Goal: Register for event/course

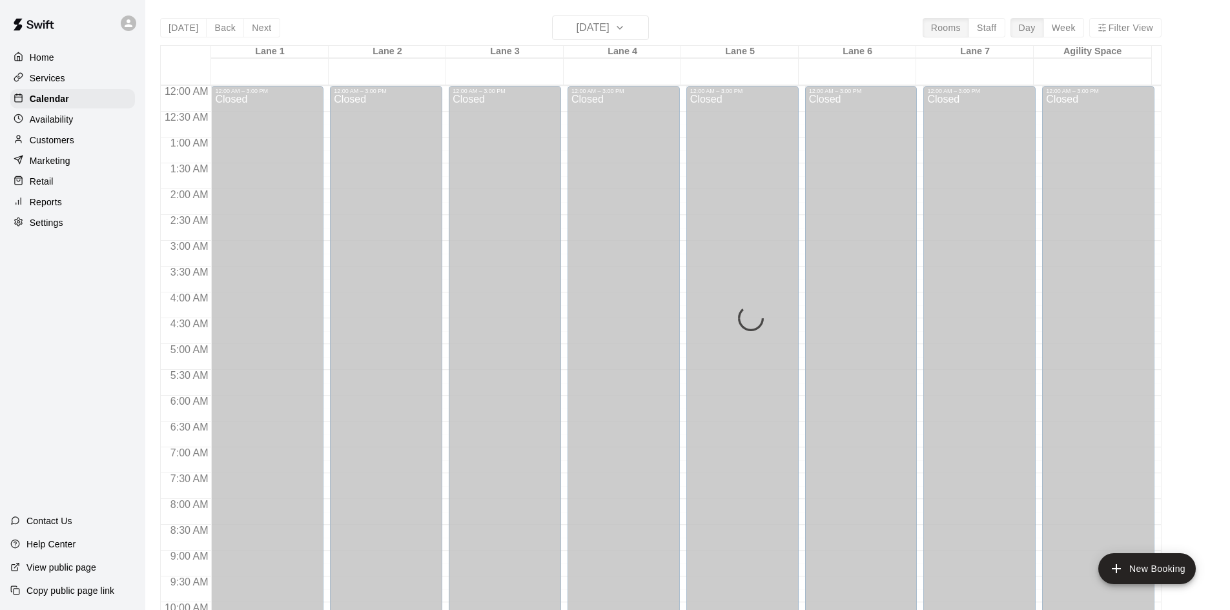
scroll to position [379, 0]
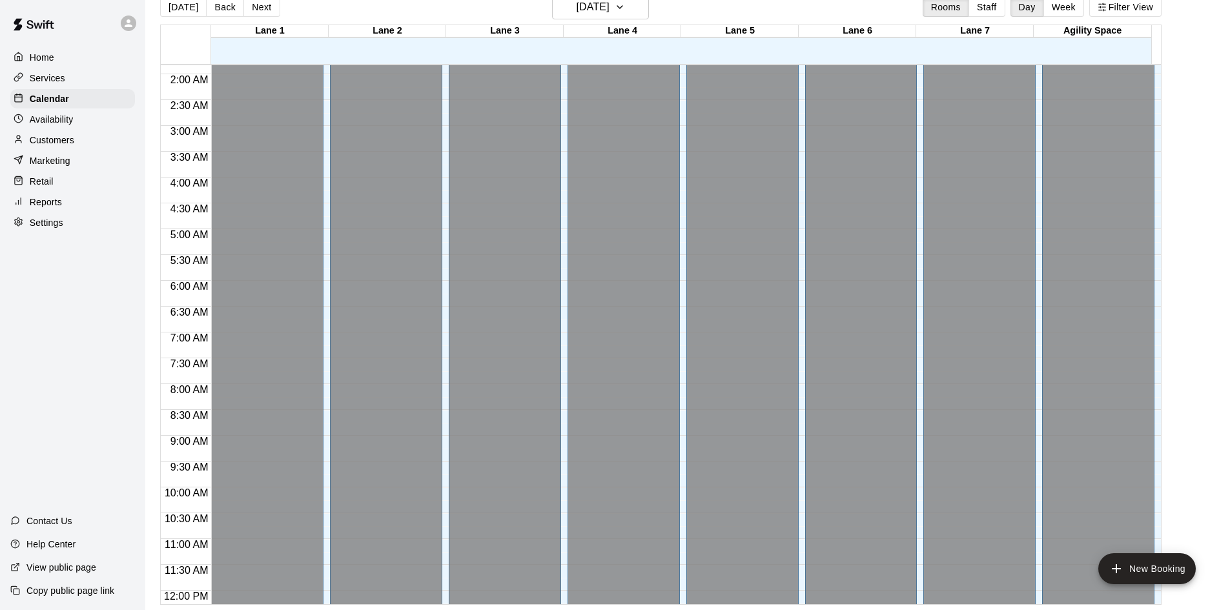
scroll to position [258, 0]
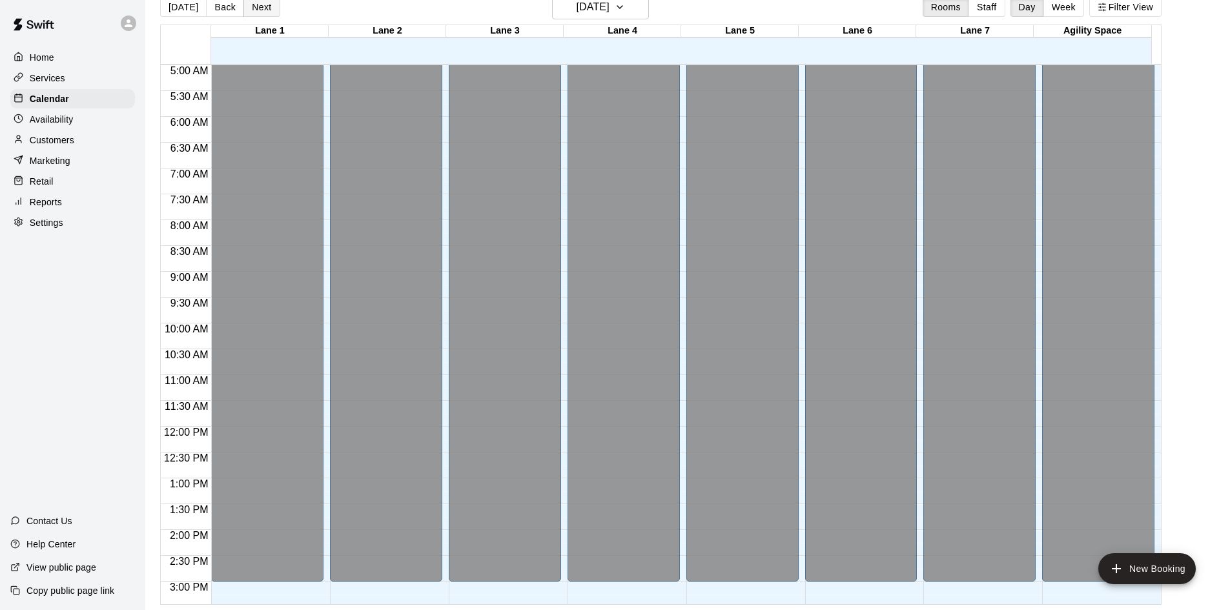
click at [252, 10] on button "Next" at bounding box center [261, 6] width 36 height 19
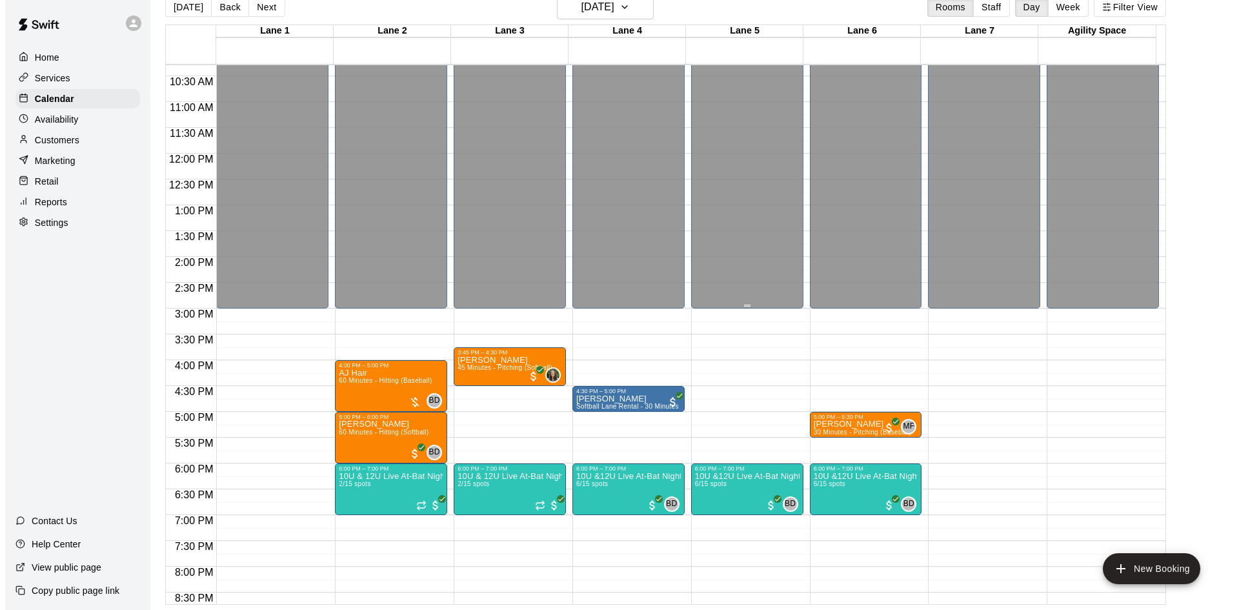
scroll to position [702, 0]
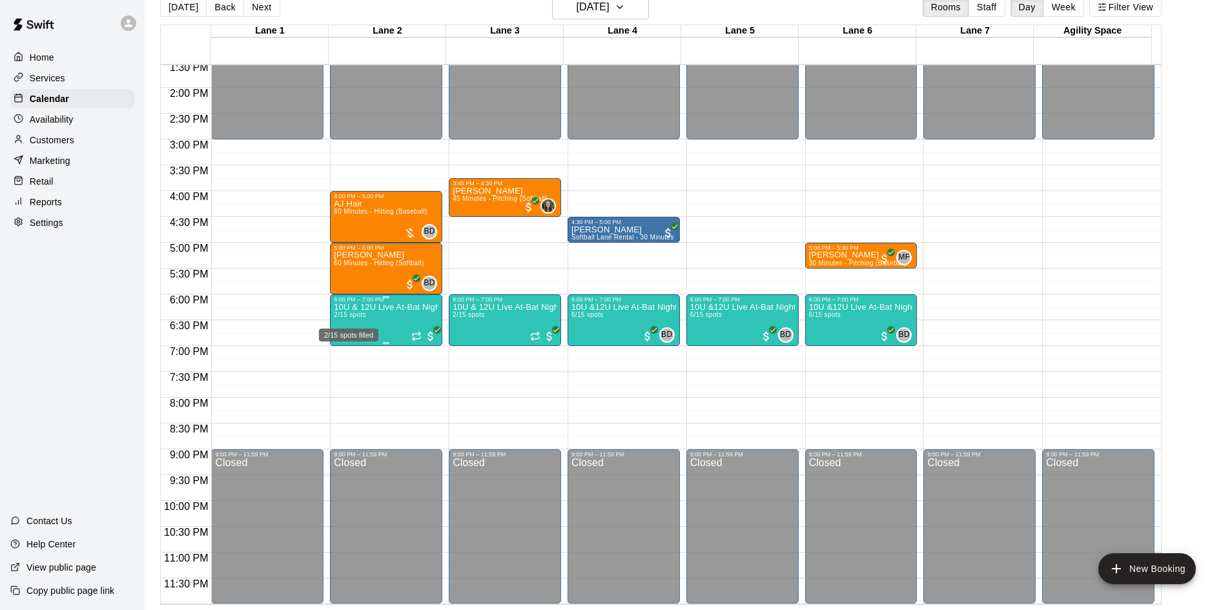
click at [352, 318] on span "2/15 spots" at bounding box center [350, 314] width 32 height 7
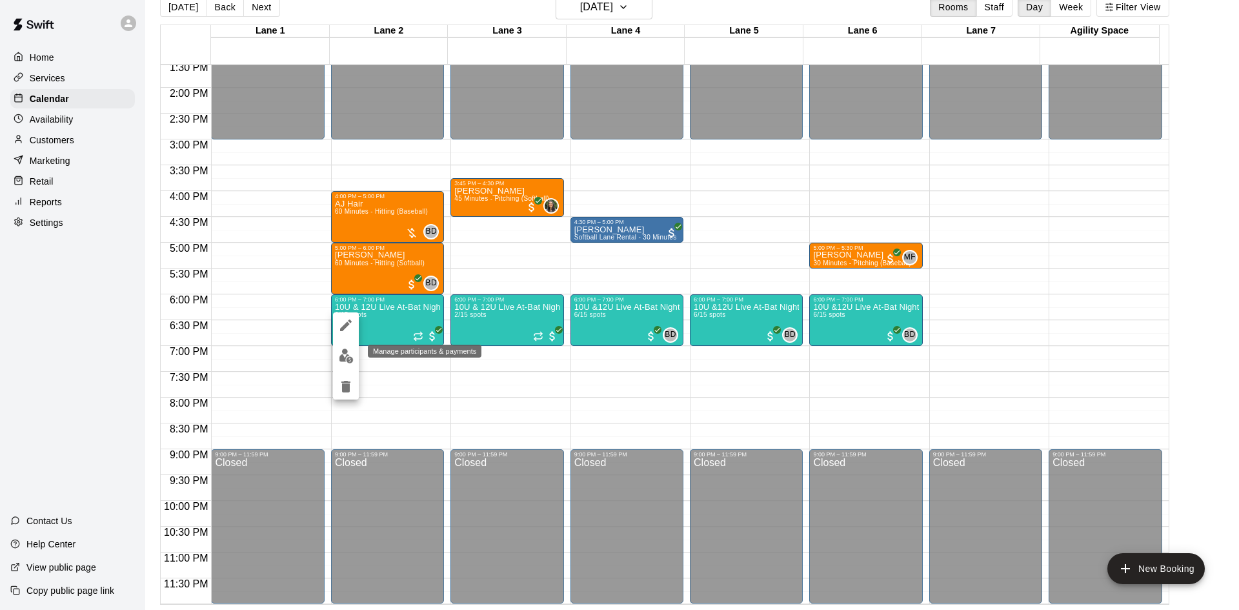
click at [339, 356] on img "edit" at bounding box center [346, 356] width 15 height 15
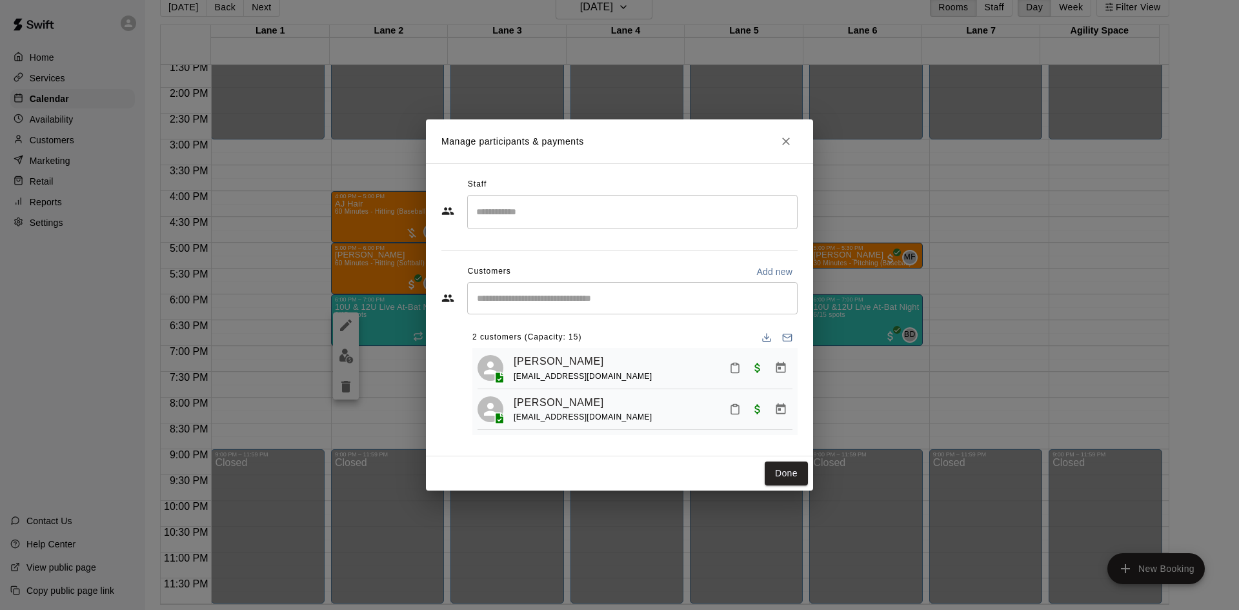
drag, startPoint x: 802, startPoint y: 471, endPoint x: 732, endPoint y: 458, distance: 71.7
click at [802, 471] on button "Done" at bounding box center [786, 474] width 43 height 24
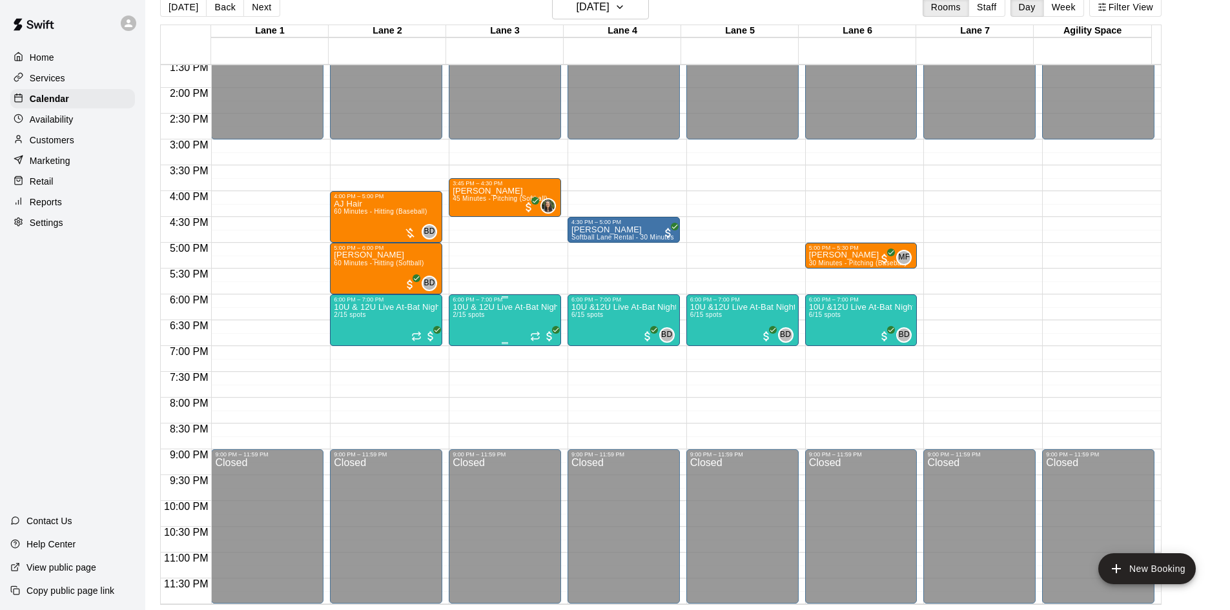
click at [484, 307] on p "10U & 12U Live At-Bat Night: Pitcher Registration" at bounding box center [505, 307] width 105 height 0
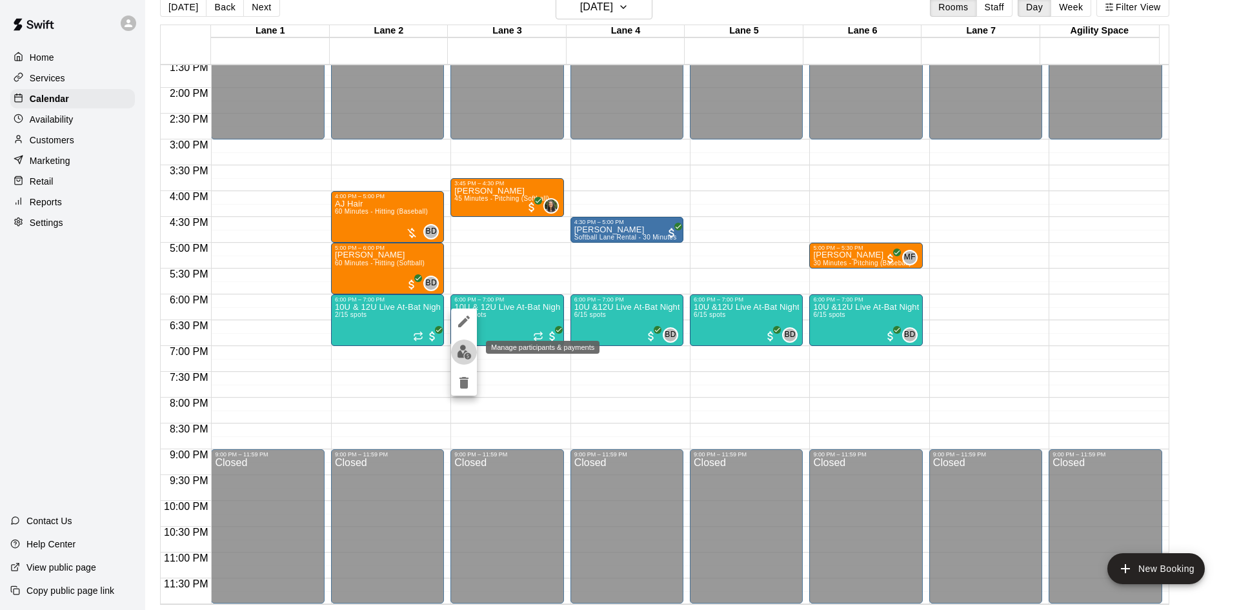
click at [467, 353] on img "edit" at bounding box center [464, 352] width 15 height 15
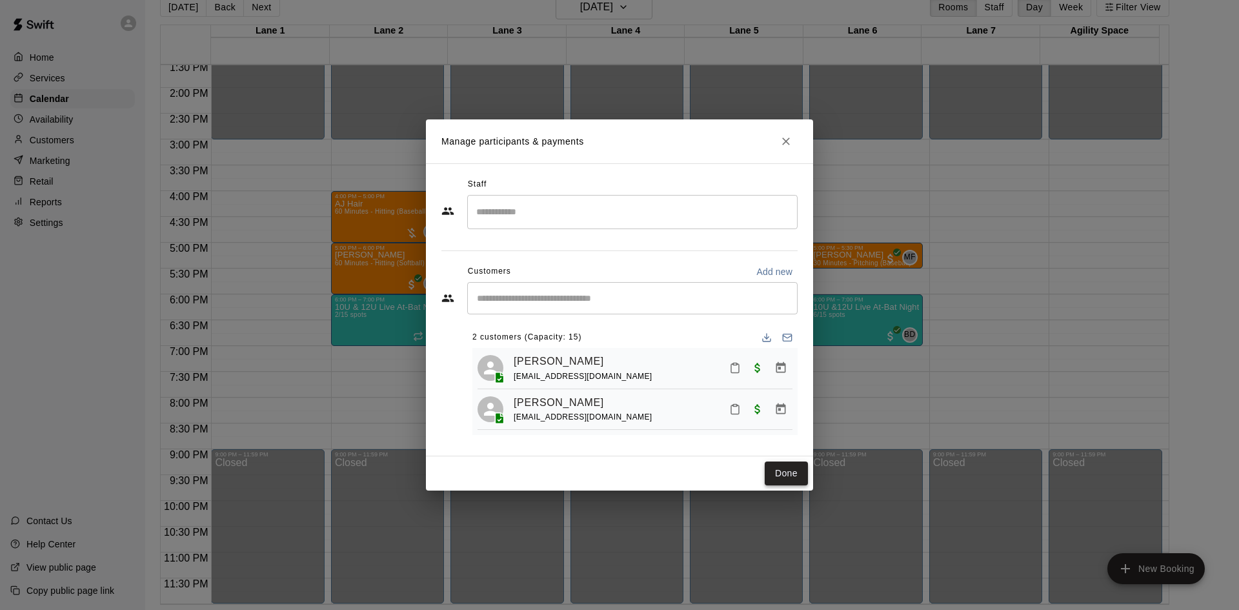
click at [779, 477] on button "Done" at bounding box center [786, 474] width 43 height 24
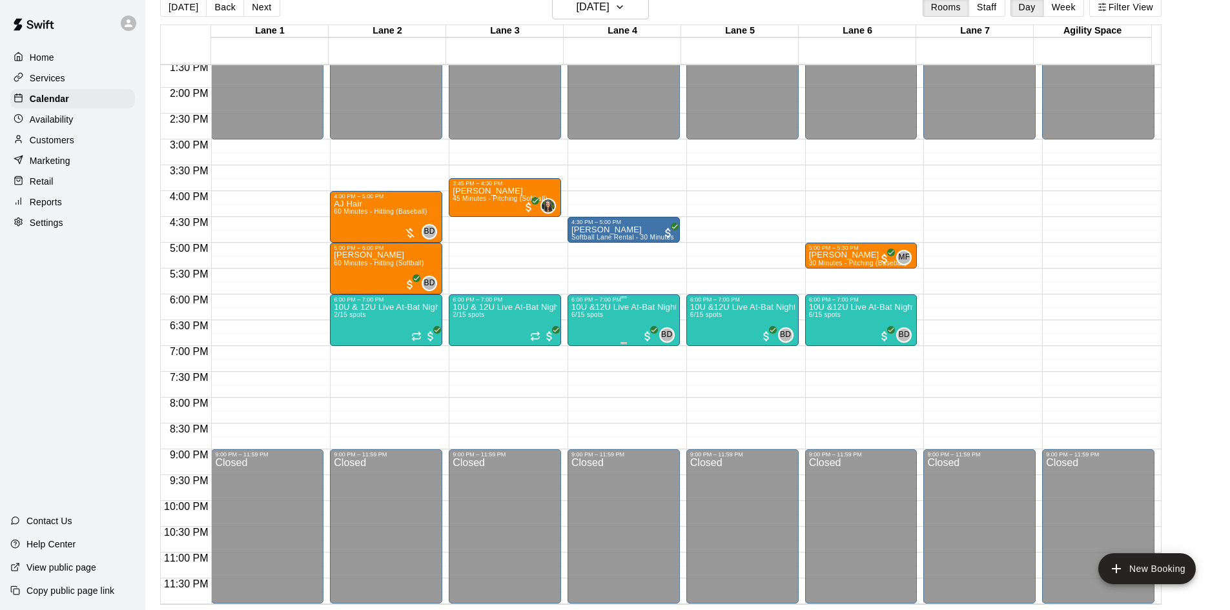
click at [604, 307] on p "10U &12U Live At-Bat Night: Hitter Registration" at bounding box center [623, 307] width 105 height 0
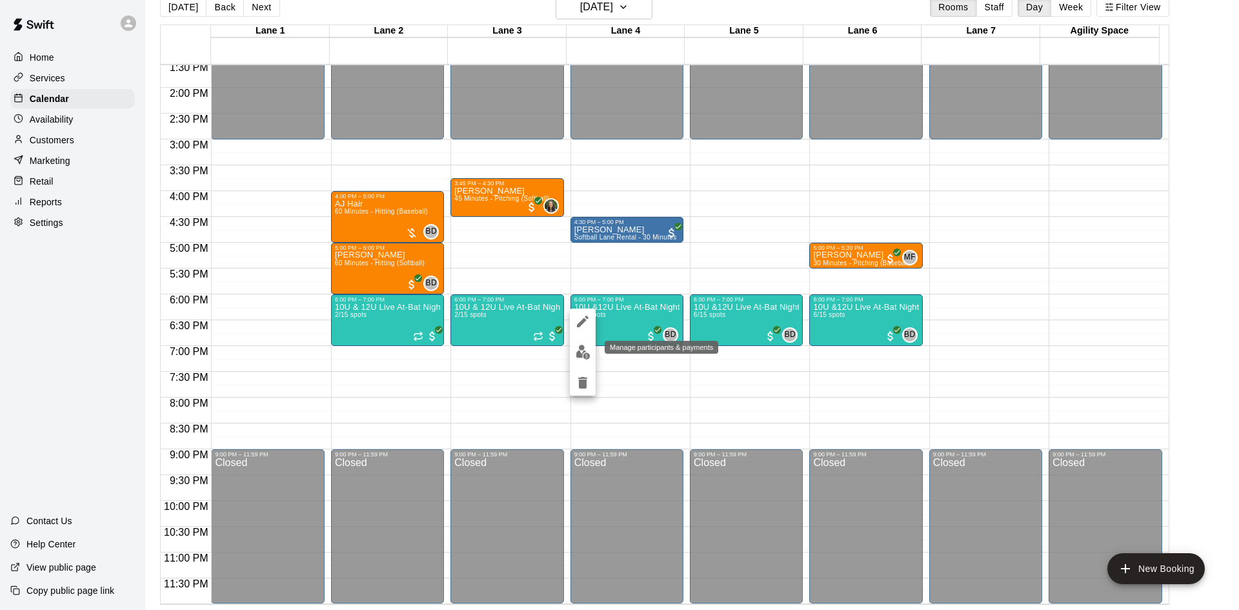
click at [584, 352] on img "edit" at bounding box center [583, 352] width 15 height 15
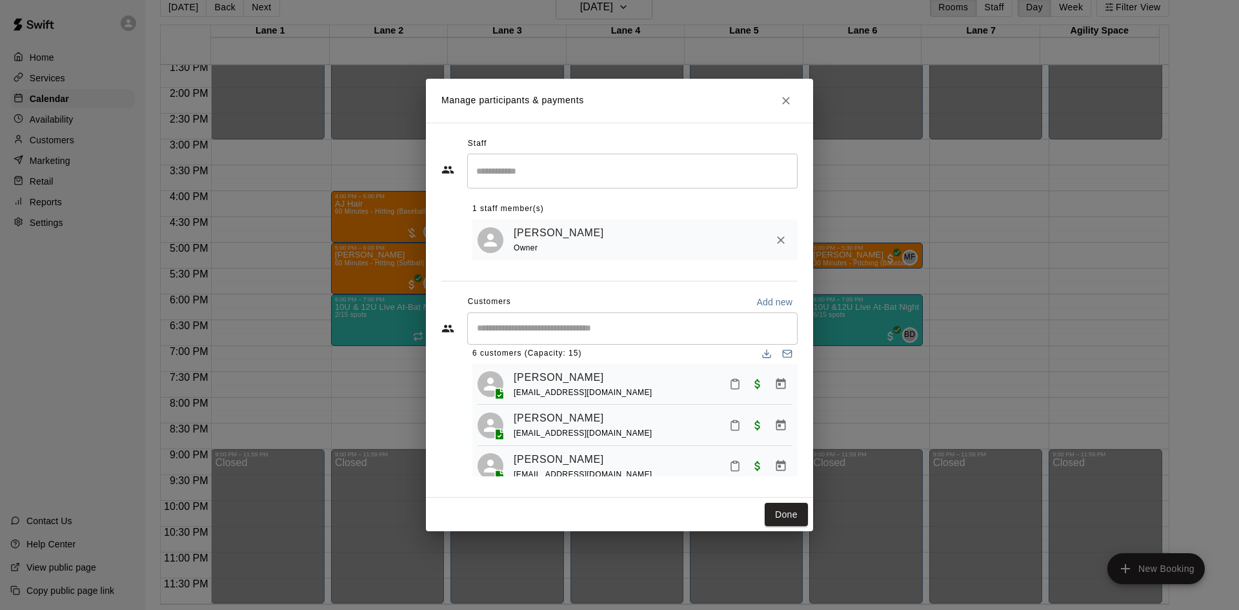
scroll to position [0, 0]
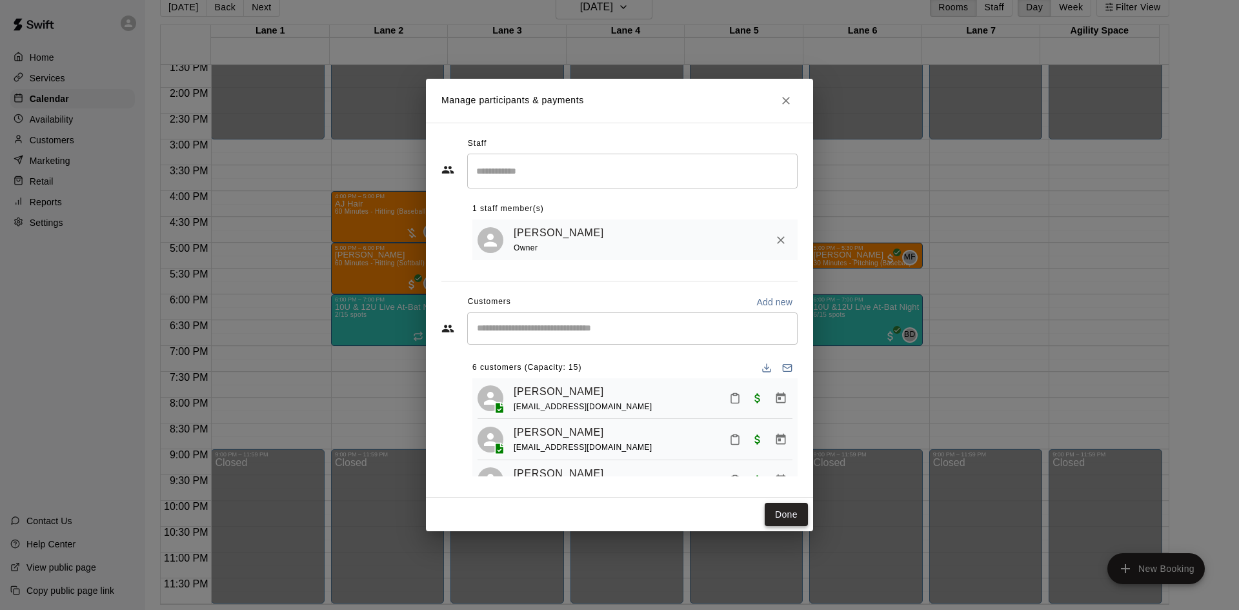
click at [795, 515] on button "Done" at bounding box center [786, 515] width 43 height 24
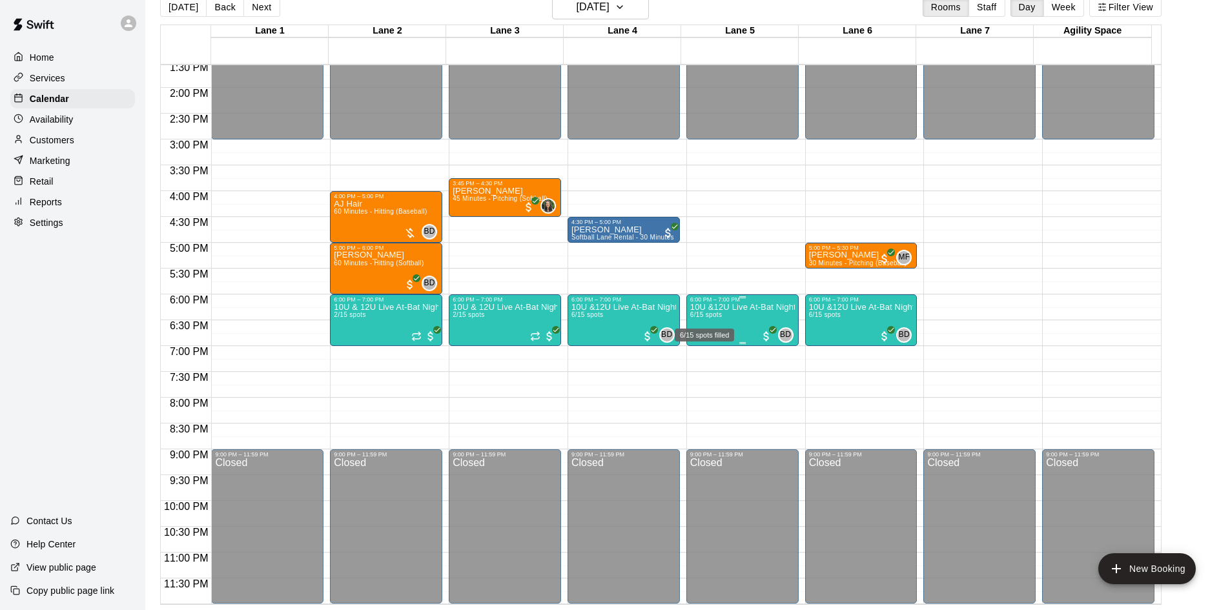
click at [719, 317] on span "6/15 spots" at bounding box center [706, 314] width 32 height 7
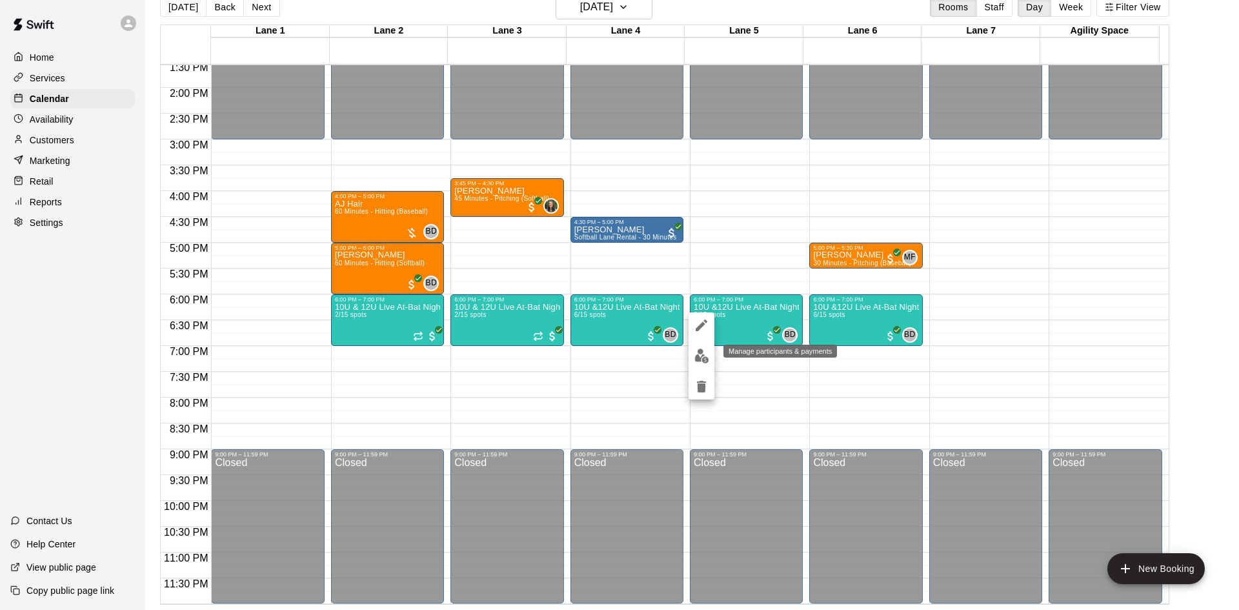
click at [704, 365] on button "edit" at bounding box center [702, 355] width 26 height 25
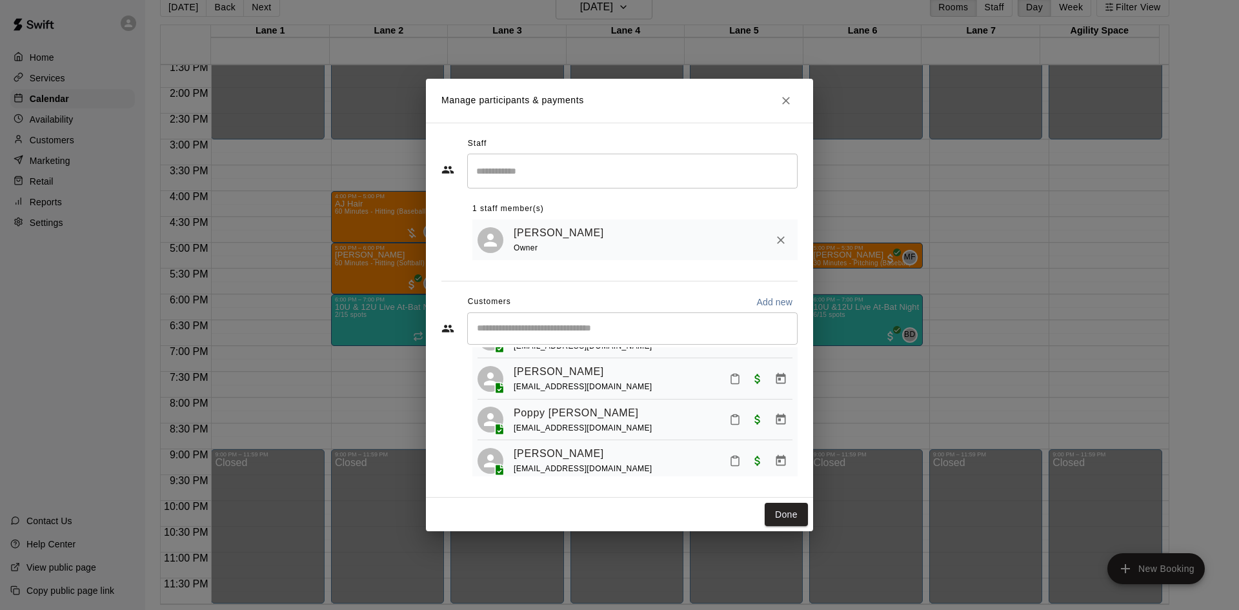
scroll to position [165, 0]
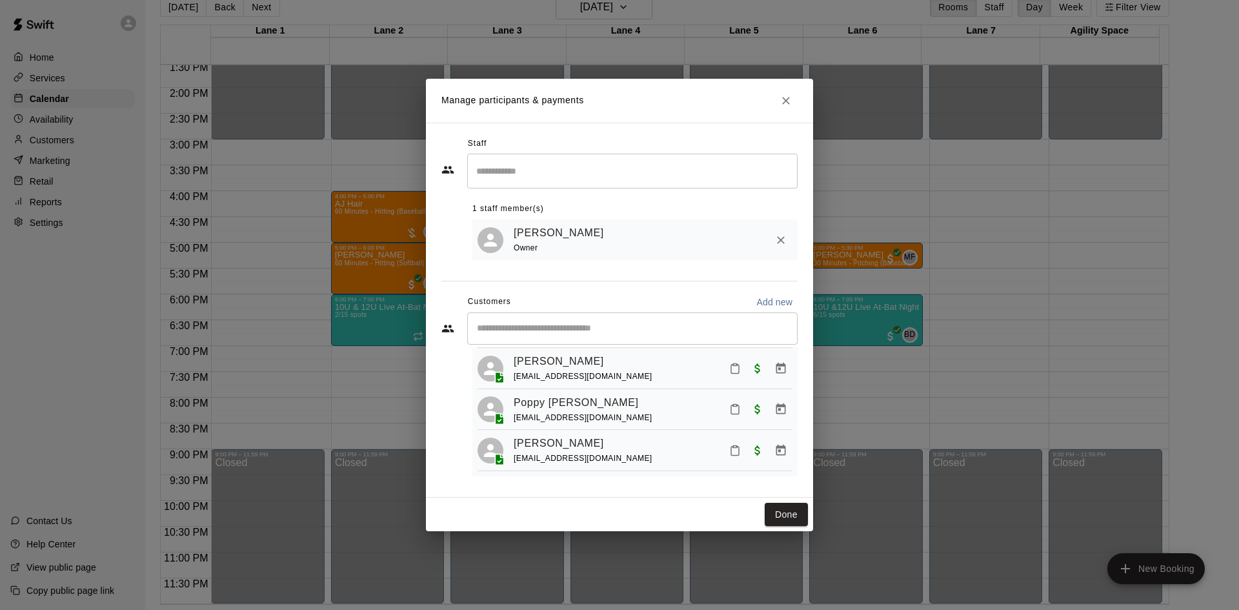
drag, startPoint x: 785, startPoint y: 517, endPoint x: 851, endPoint y: 402, distance: 132.4
click at [786, 514] on button "Done" at bounding box center [786, 515] width 43 height 24
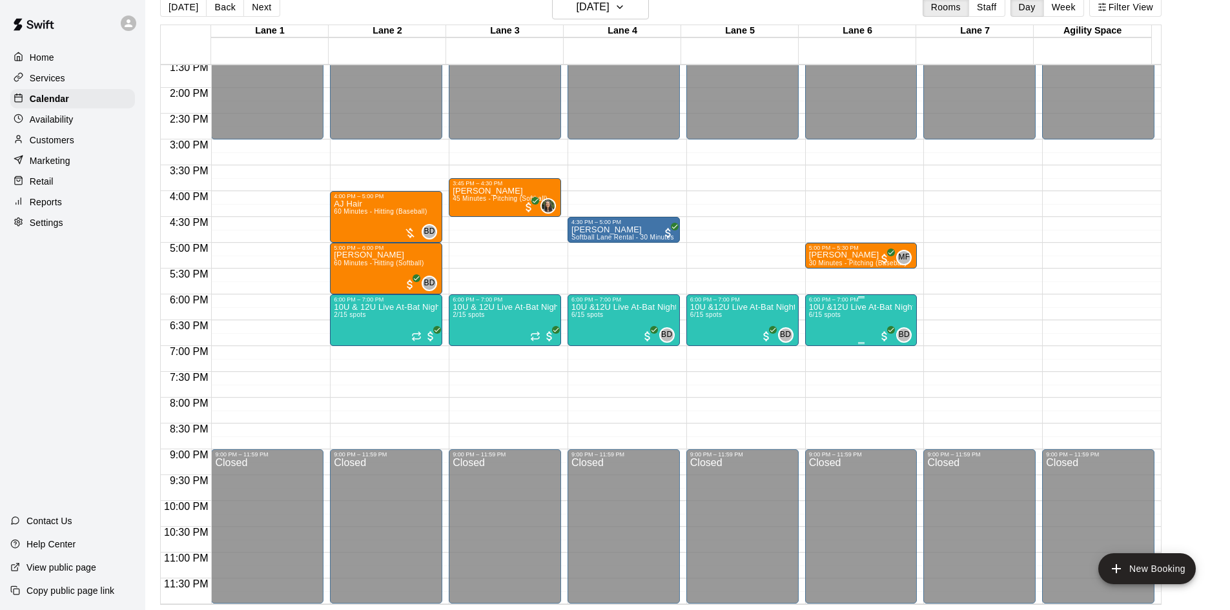
click at [856, 307] on p "10U &12U Live At-Bat Night: Hitter Registration" at bounding box center [861, 307] width 105 height 0
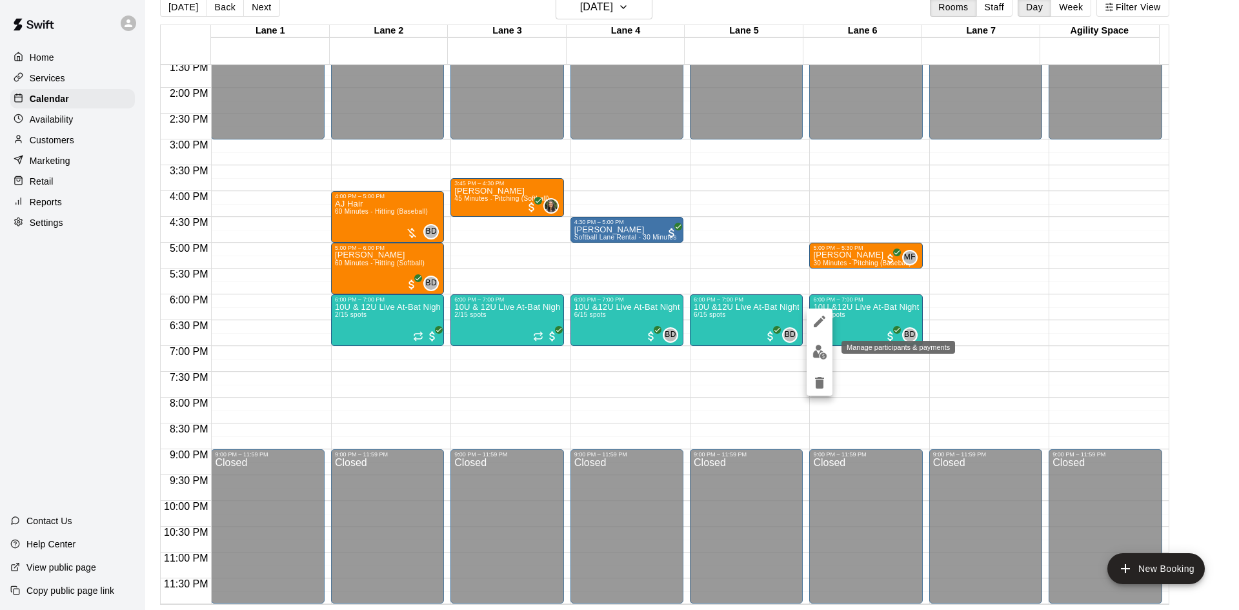
click at [821, 356] on img "edit" at bounding box center [820, 352] width 15 height 15
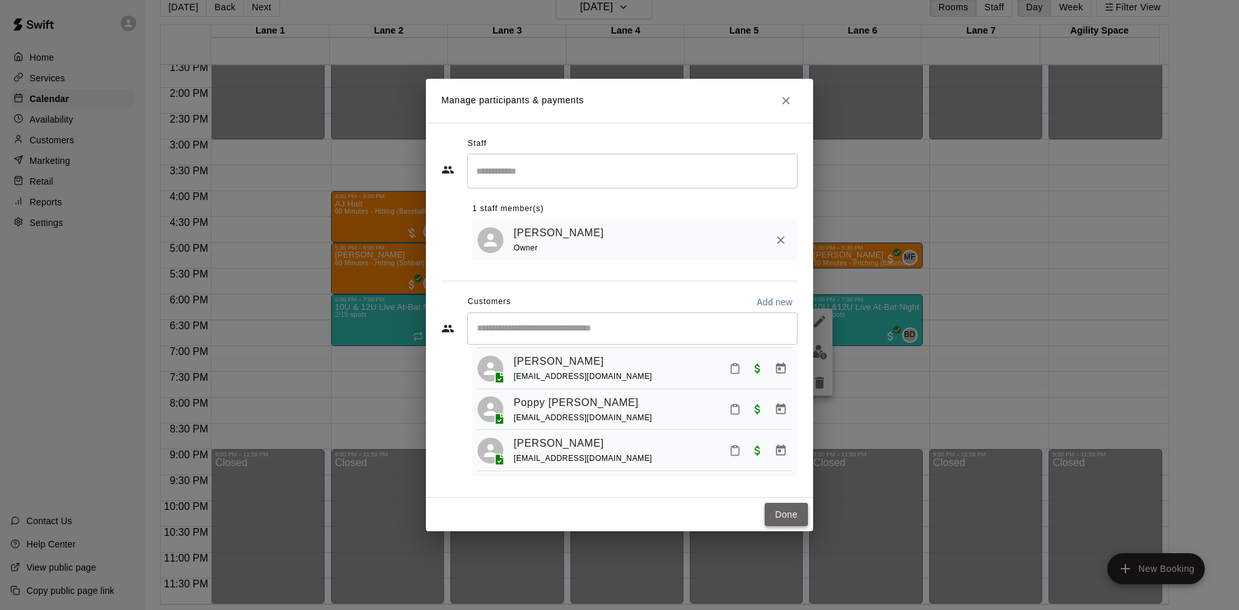
click at [773, 508] on button "Done" at bounding box center [786, 515] width 43 height 24
